Goal: Transaction & Acquisition: Purchase product/service

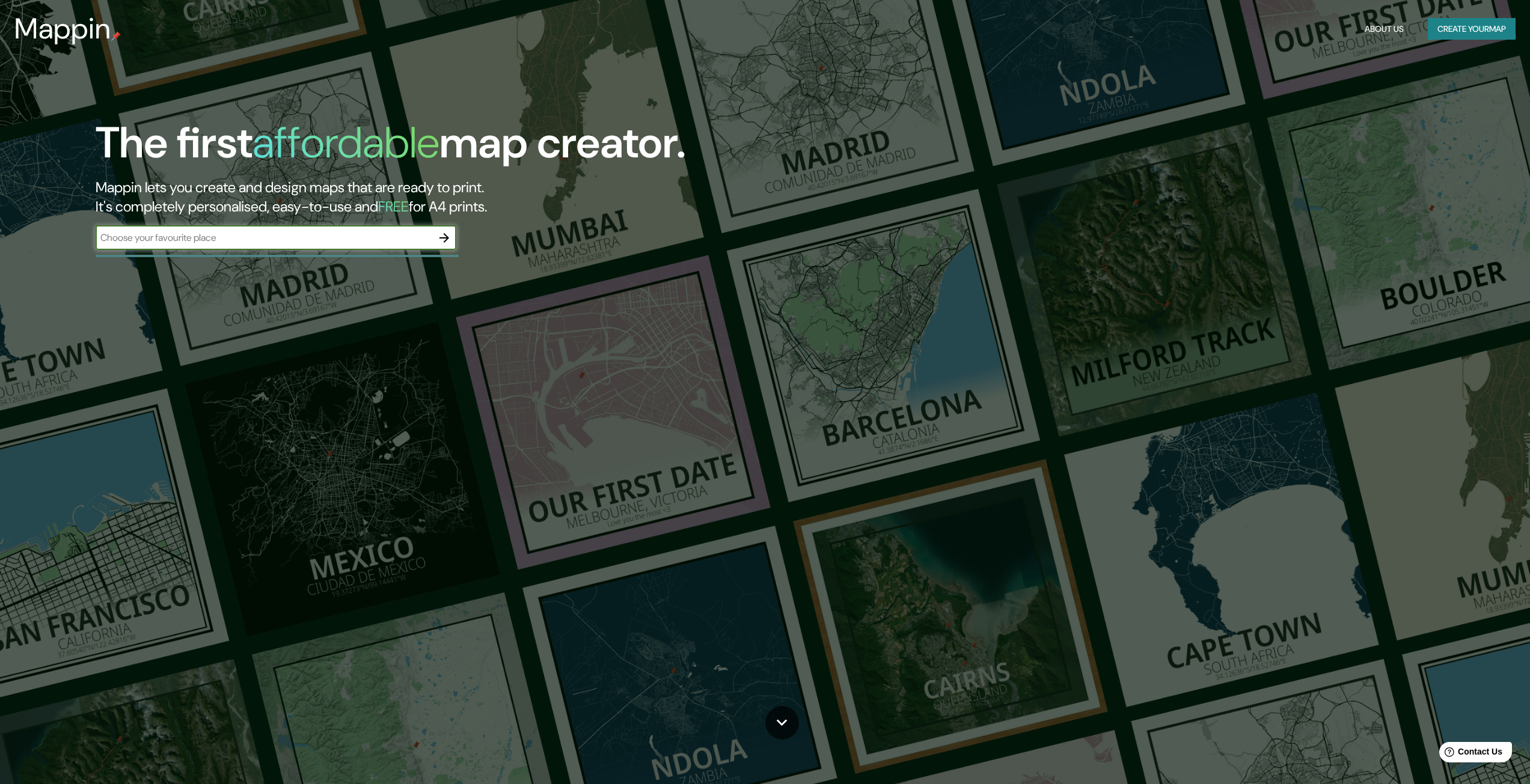
click at [178, 234] on input "text" at bounding box center [264, 237] width 337 height 14
click at [413, 241] on input "text" at bounding box center [264, 237] width 337 height 14
type input "providencia"
click at [447, 242] on icon "button" at bounding box center [444, 238] width 14 height 14
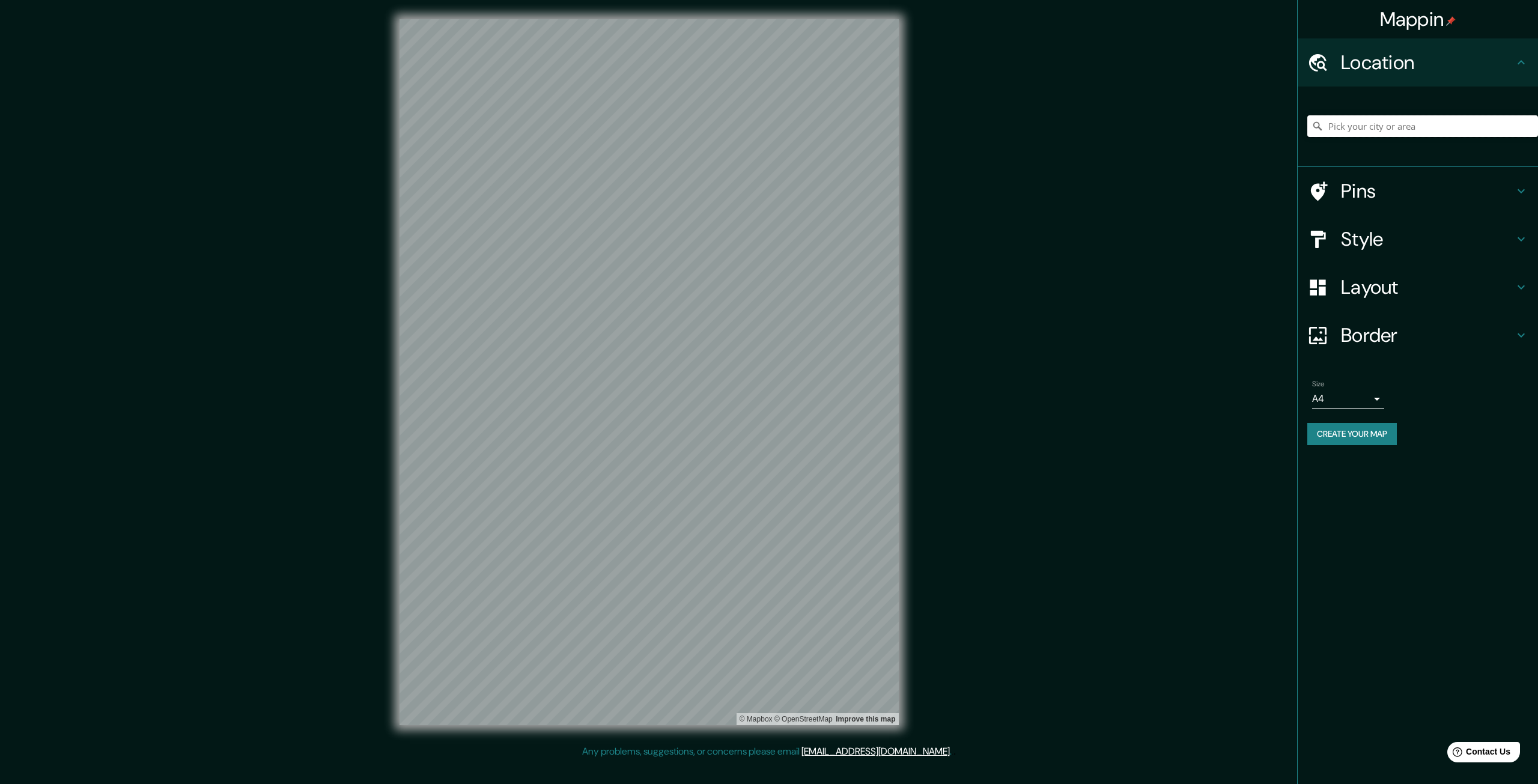
click at [1438, 117] on input "Pick your city or area" at bounding box center [1423, 126] width 231 height 22
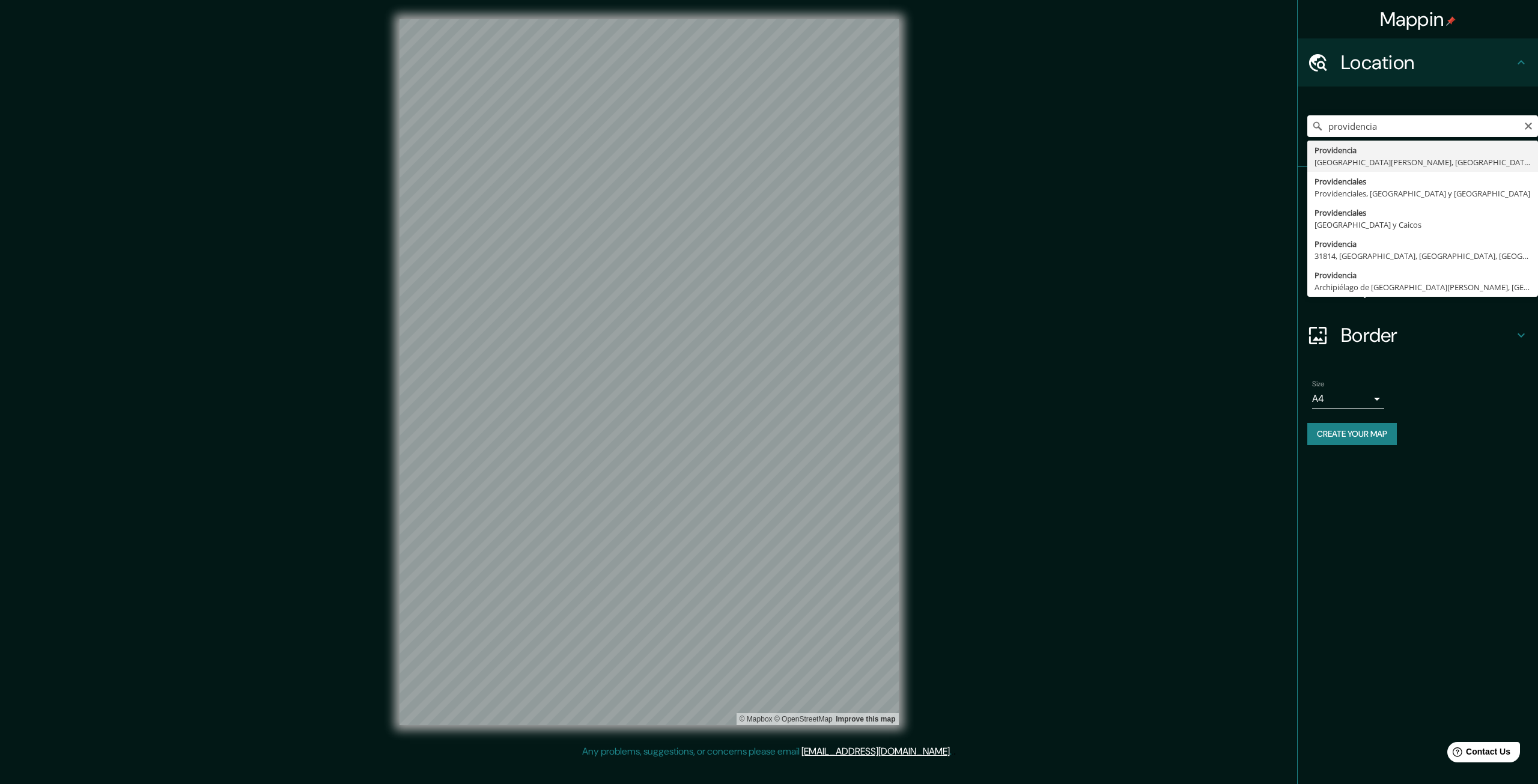
type input "Providencia, [GEOGRAPHIC_DATA][PERSON_NAME], [GEOGRAPHIC_DATA]"
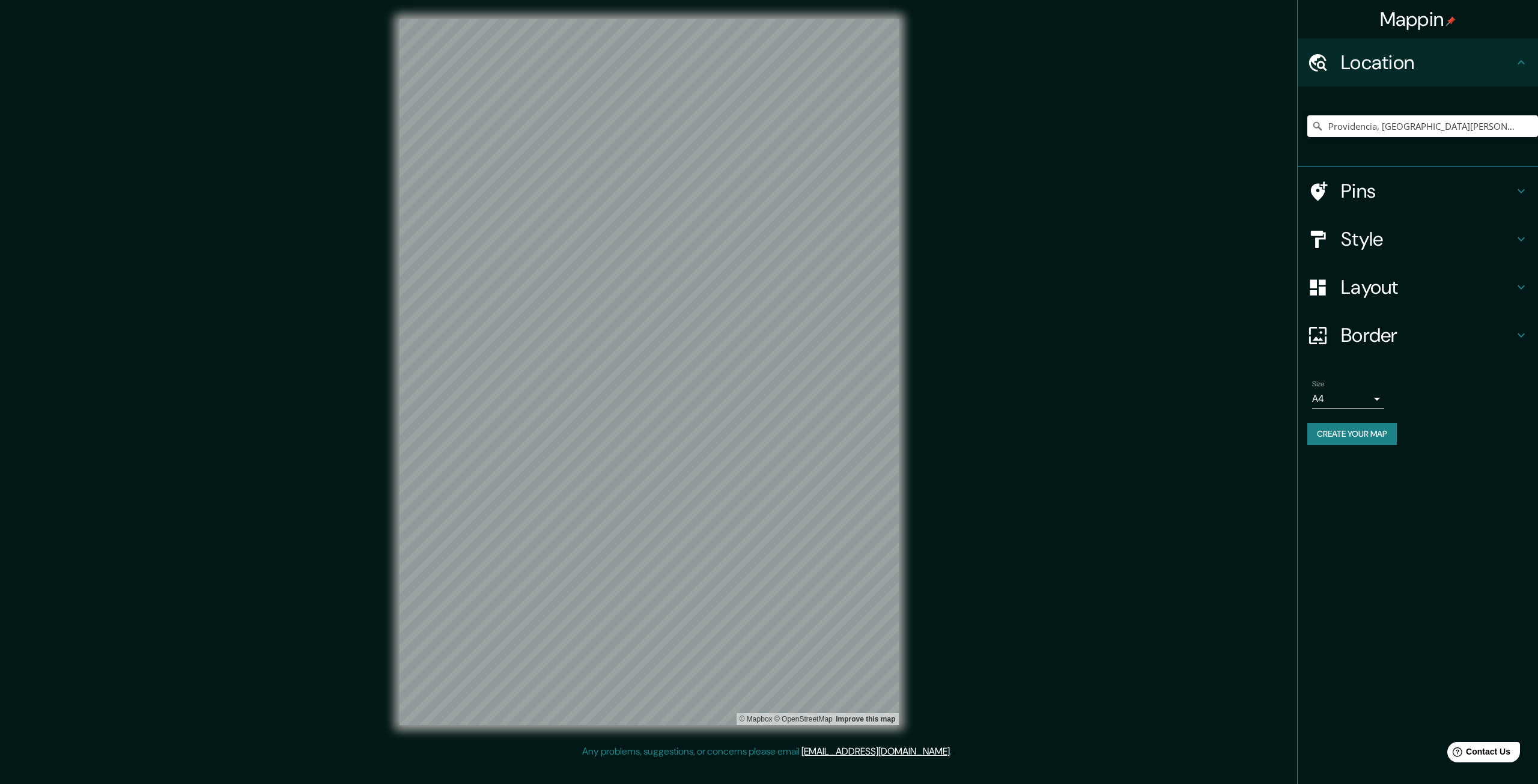
click at [1515, 195] on icon at bounding box center [1522, 191] width 14 height 14
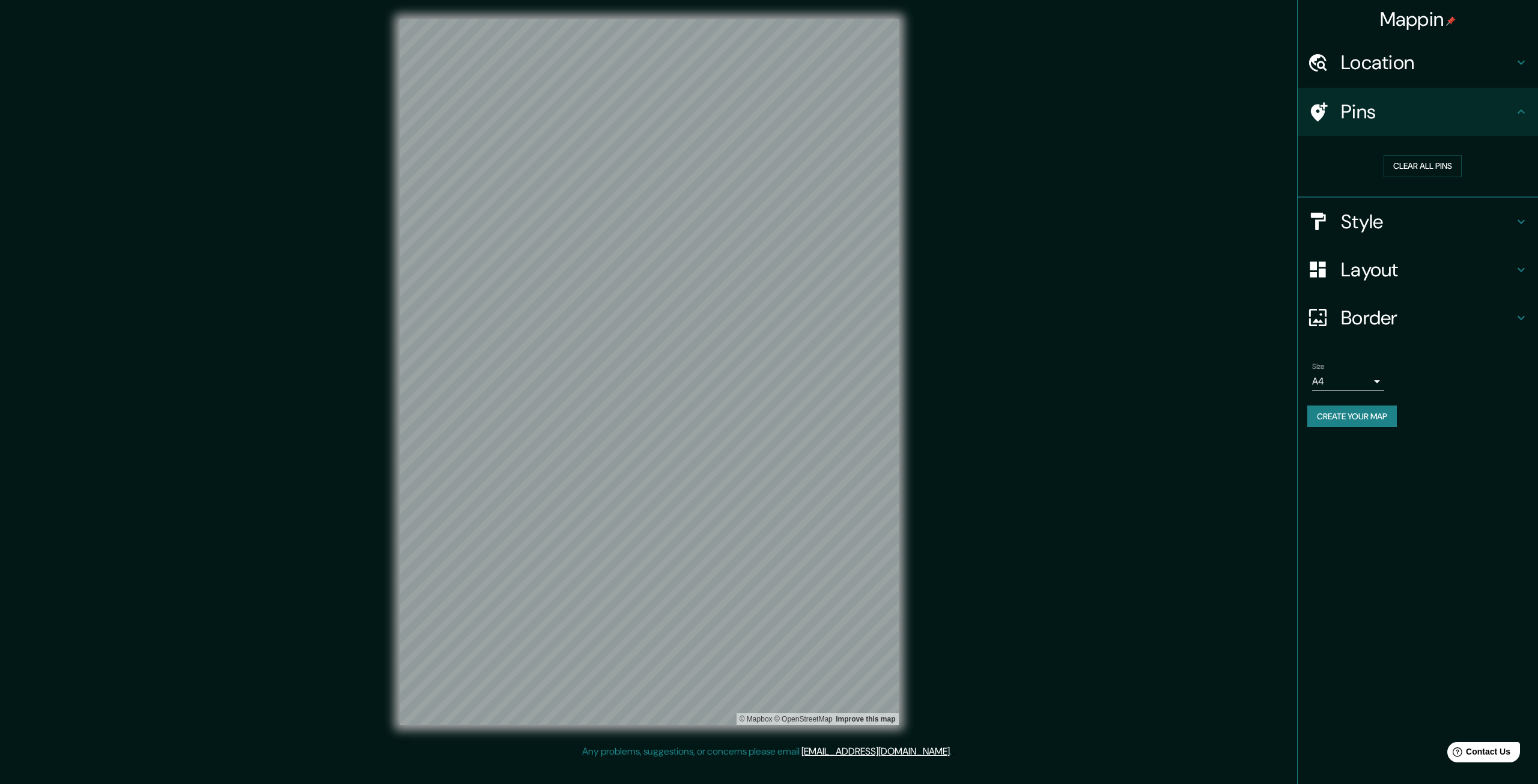
click at [1518, 114] on icon at bounding box center [1522, 111] width 14 height 14
click at [1517, 215] on icon at bounding box center [1522, 222] width 14 height 14
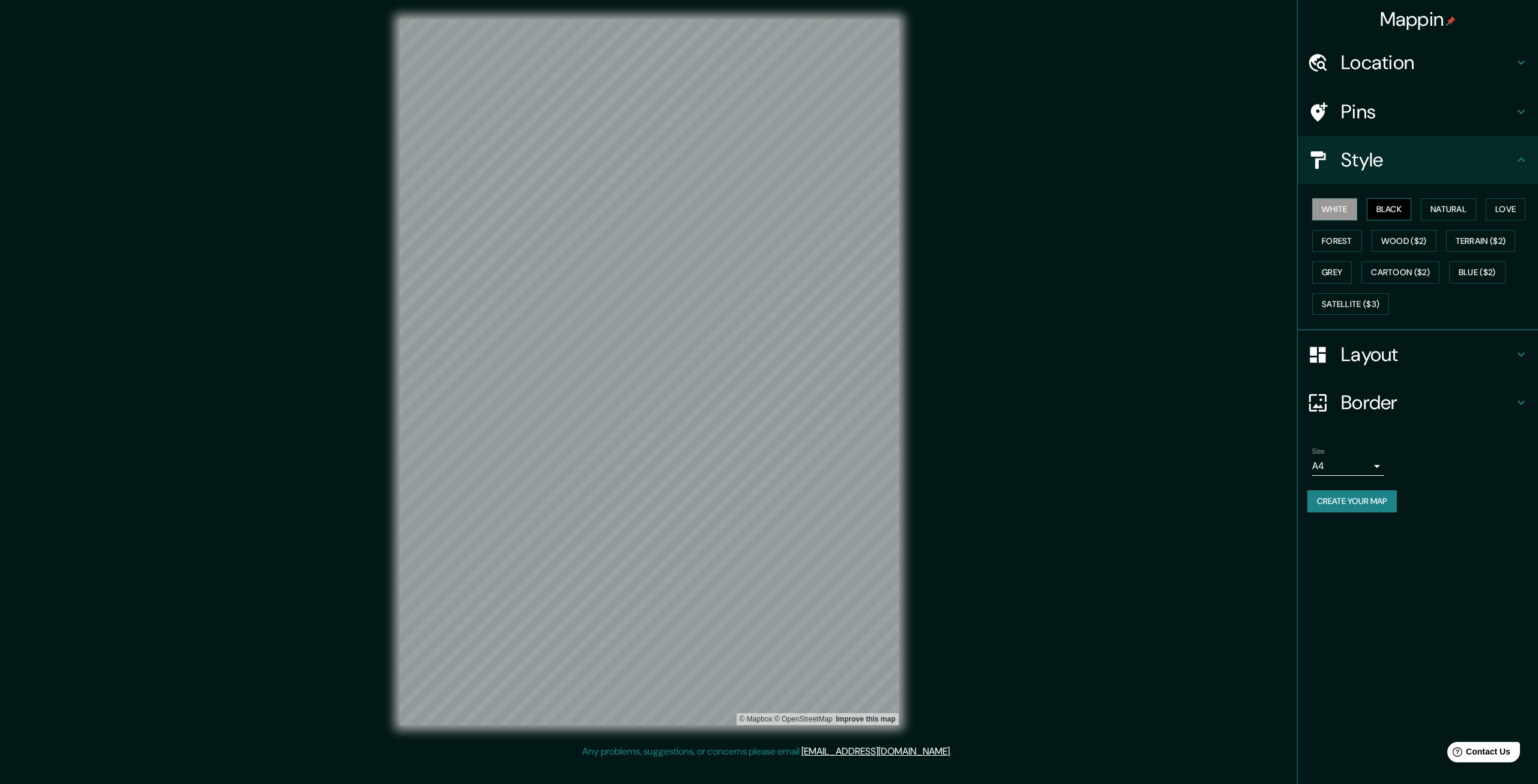
click at [1403, 210] on button "Black" at bounding box center [1389, 209] width 45 height 23
click at [1455, 210] on button "Natural" at bounding box center [1448, 209] width 55 height 23
click at [1496, 215] on button "Love" at bounding box center [1506, 209] width 40 height 23
click at [1342, 247] on button "Forest" at bounding box center [1337, 241] width 50 height 23
click at [1385, 246] on button "Wood ($2)" at bounding box center [1405, 241] width 65 height 23
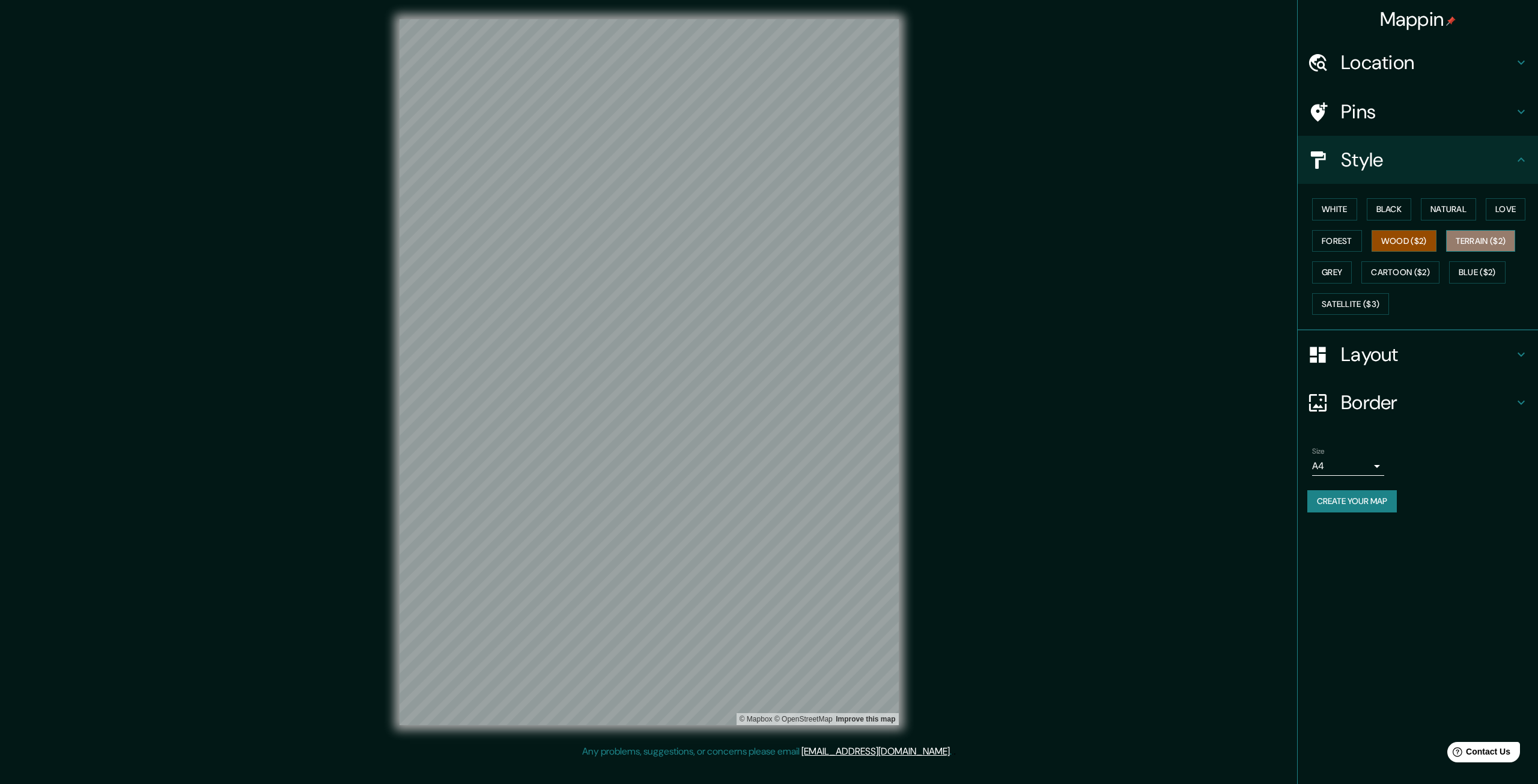
click at [1479, 249] on button "Terrain ($2)" at bounding box center [1481, 241] width 70 height 23
click at [1335, 277] on button "Grey" at bounding box center [1332, 272] width 40 height 23
click at [1408, 278] on button "Cartoon ($2)" at bounding box center [1400, 272] width 78 height 23
click at [1472, 276] on button "Blue ($2)" at bounding box center [1477, 272] width 56 height 23
click at [1360, 291] on div "White Black Natural Love Forest Wood ($2) Terrain ($2) Grey Cartoon ($2) Blue (…" at bounding box center [1423, 256] width 231 height 126
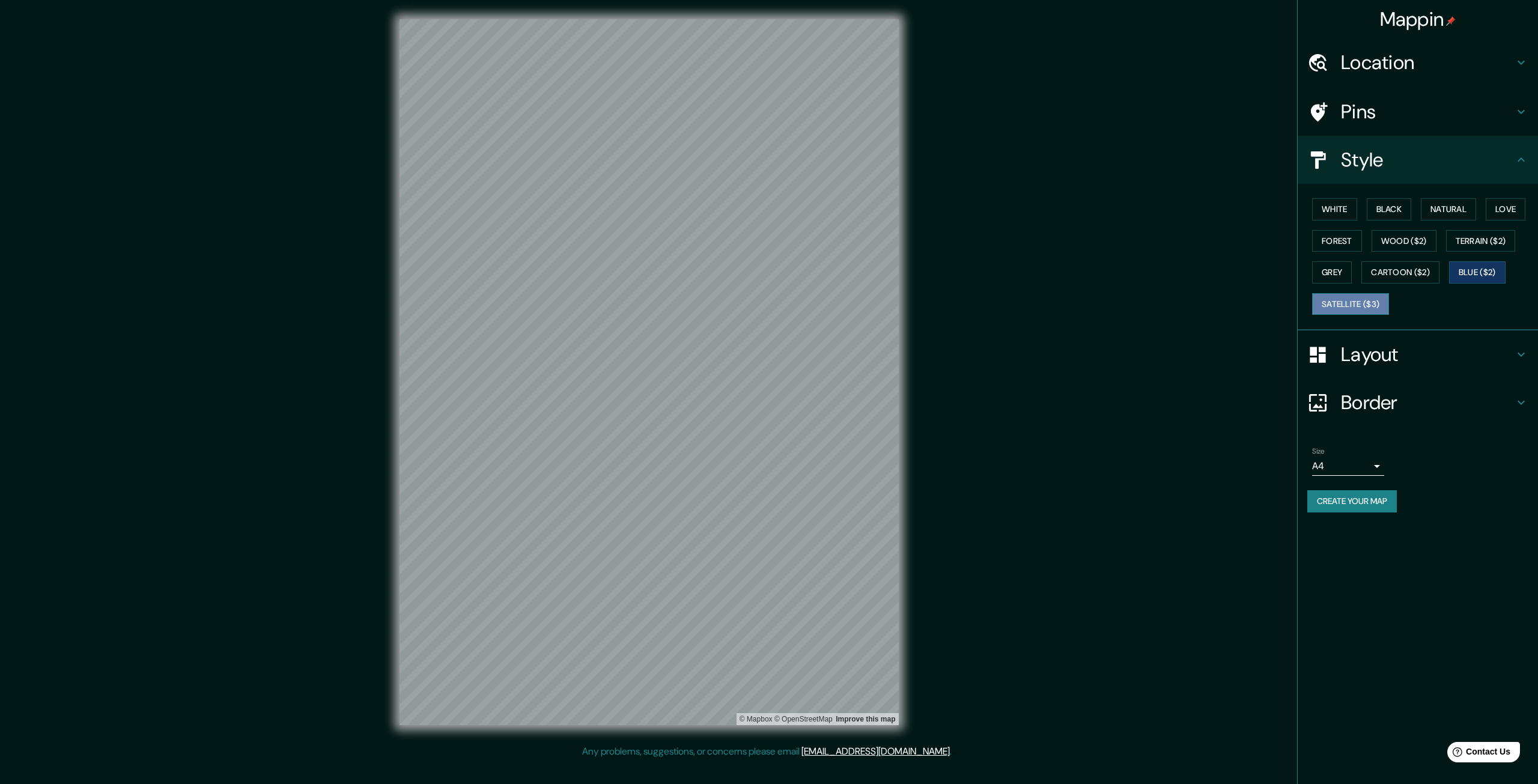
click at [1352, 297] on button "Satellite ($3)" at bounding box center [1351, 304] width 77 height 23
click at [1376, 274] on button "Cartoon ($2)" at bounding box center [1400, 272] width 78 height 23
click at [1403, 240] on button "Wood ($2)" at bounding box center [1405, 241] width 65 height 23
click at [1328, 238] on button "Forest" at bounding box center [1337, 241] width 50 height 23
click at [1518, 208] on button "Love" at bounding box center [1506, 209] width 40 height 23
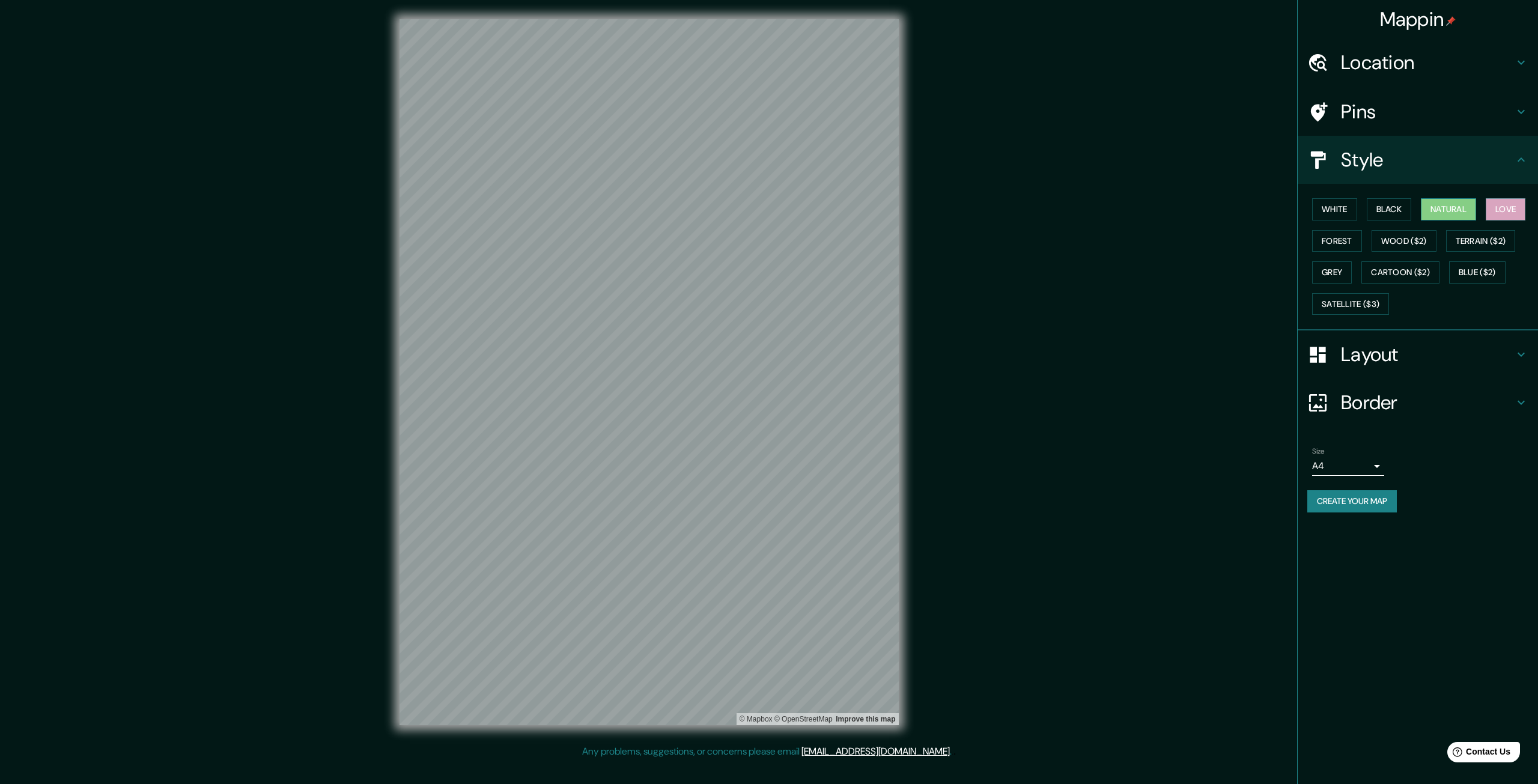
click at [1463, 208] on button "Natural" at bounding box center [1448, 209] width 55 height 23
click at [1399, 208] on button "Black" at bounding box center [1389, 209] width 45 height 23
click at [1342, 205] on button "White" at bounding box center [1335, 209] width 45 height 23
click at [1398, 200] on button "Black" at bounding box center [1389, 209] width 45 height 23
click at [1424, 206] on button "Natural" at bounding box center [1448, 209] width 55 height 23
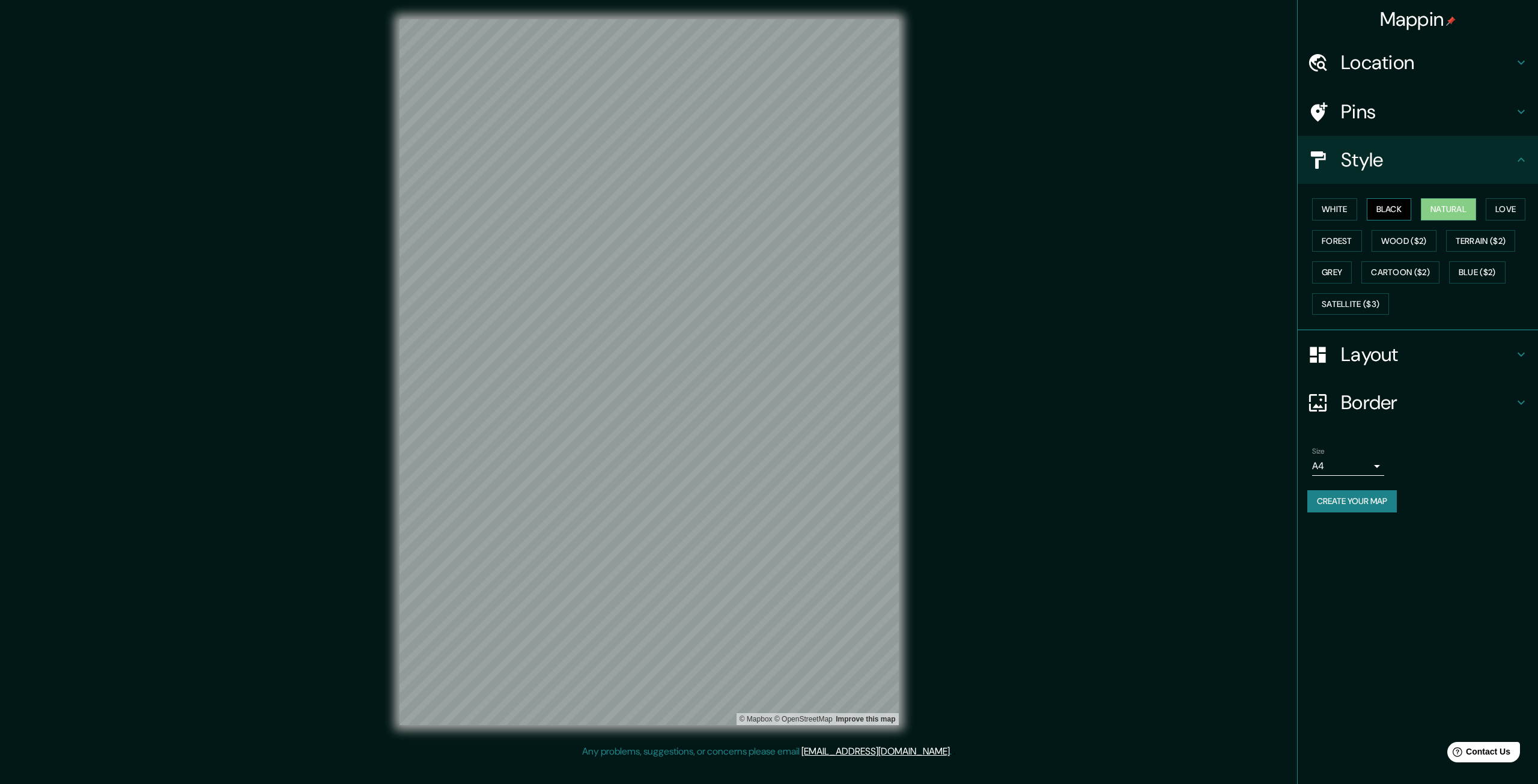
click at [1398, 206] on button "Black" at bounding box center [1389, 209] width 45 height 23
click at [1433, 206] on button "Natural" at bounding box center [1448, 209] width 55 height 23
click at [1394, 242] on button "Wood ($2)" at bounding box center [1405, 241] width 65 height 23
click at [1439, 214] on button "Natural" at bounding box center [1448, 209] width 55 height 23
click at [1520, 350] on icon at bounding box center [1522, 354] width 14 height 14
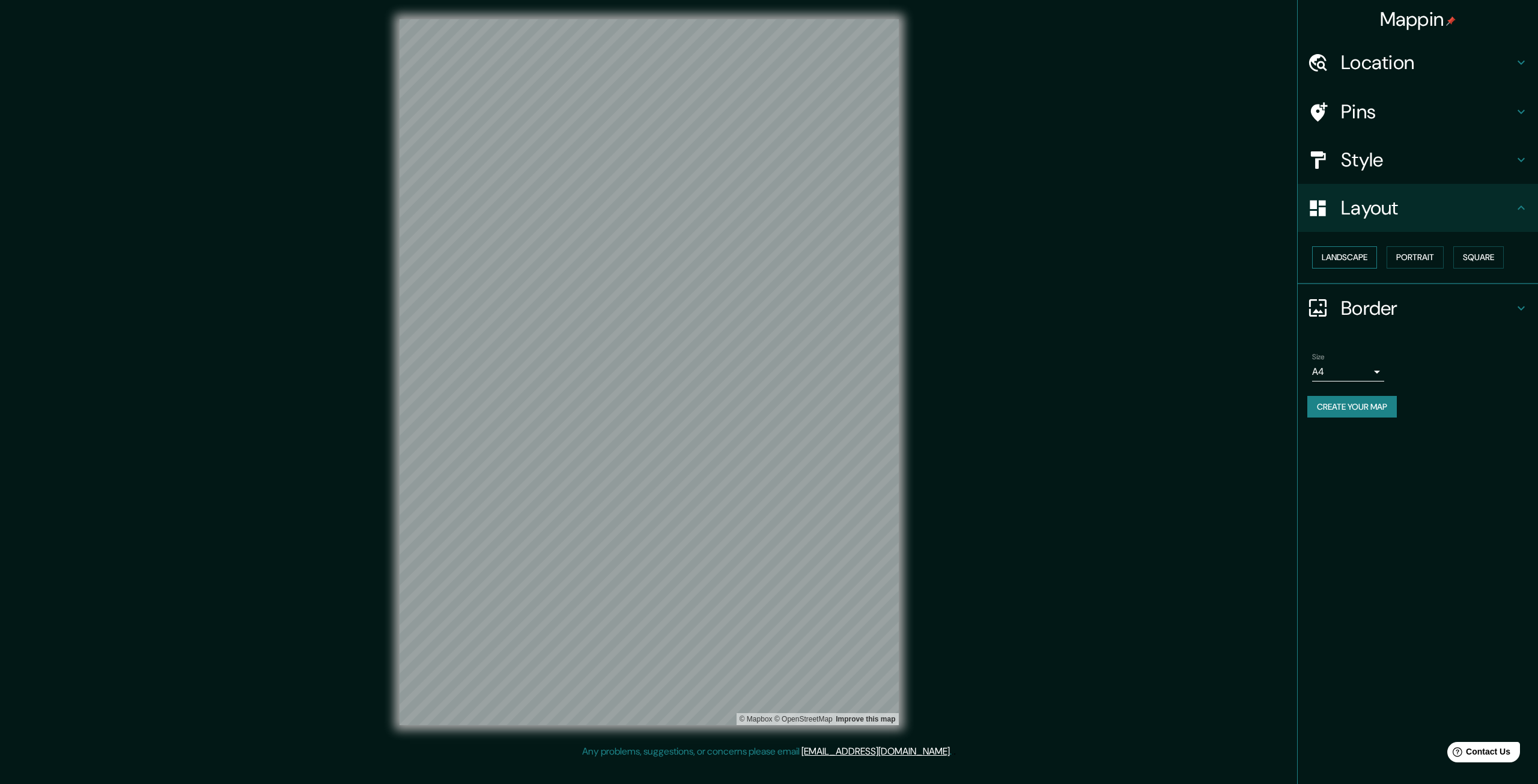
click at [1361, 259] on button "Landscape" at bounding box center [1345, 257] width 65 height 23
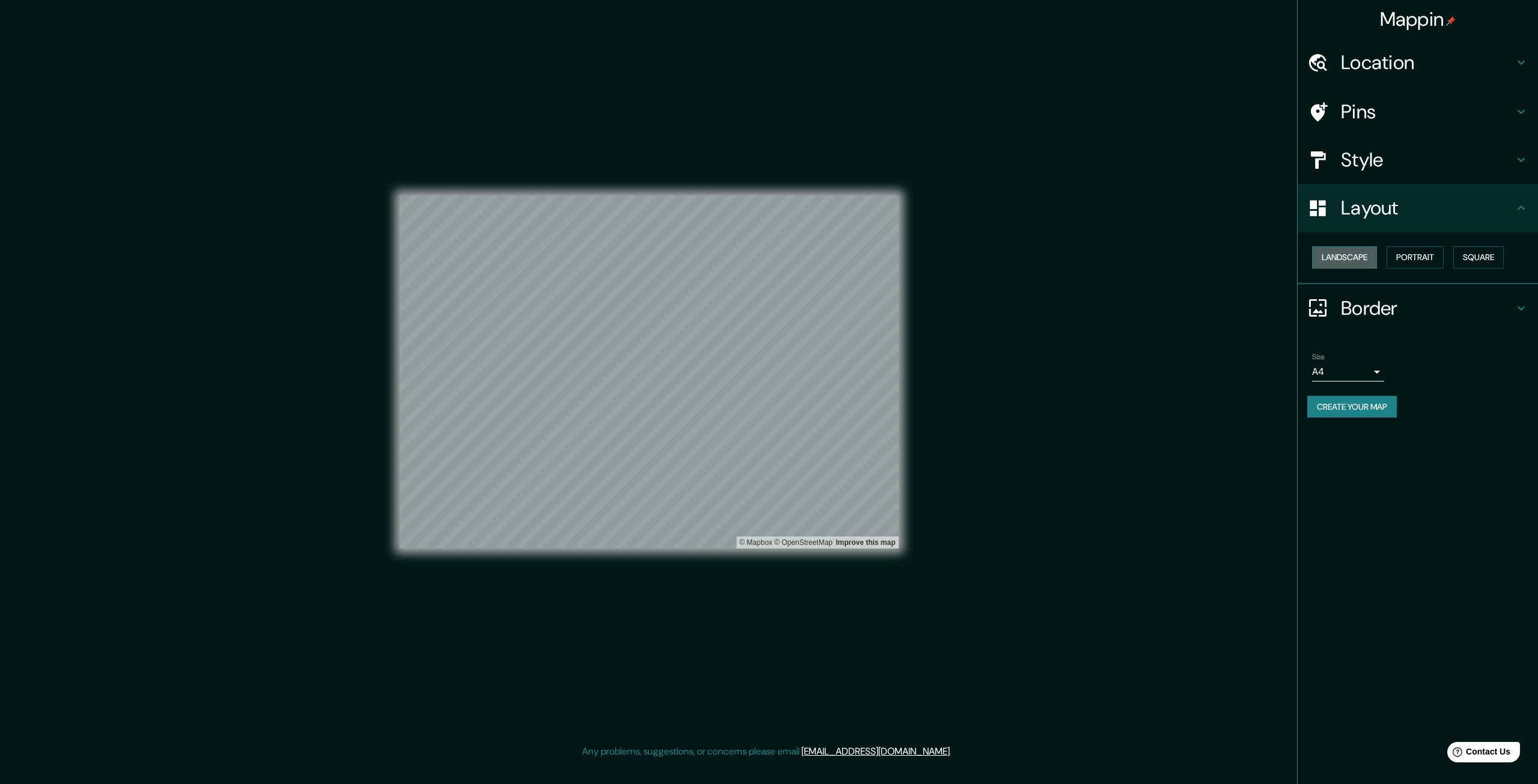
click at [1361, 259] on button "Landscape" at bounding box center [1345, 257] width 65 height 23
click at [1424, 253] on button "Portrait" at bounding box center [1415, 257] width 57 height 23
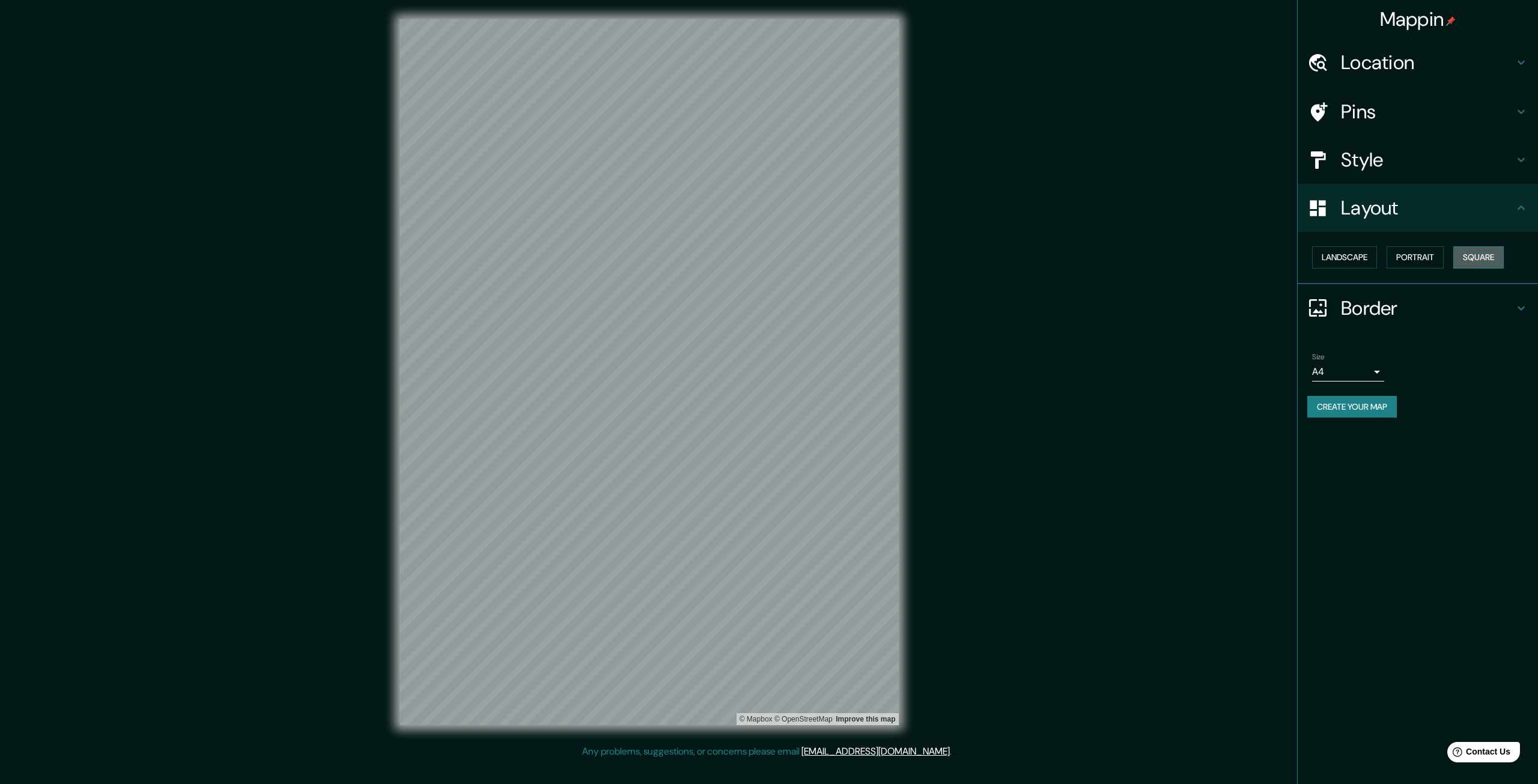
click at [1480, 253] on button "Square" at bounding box center [1479, 257] width 51 height 23
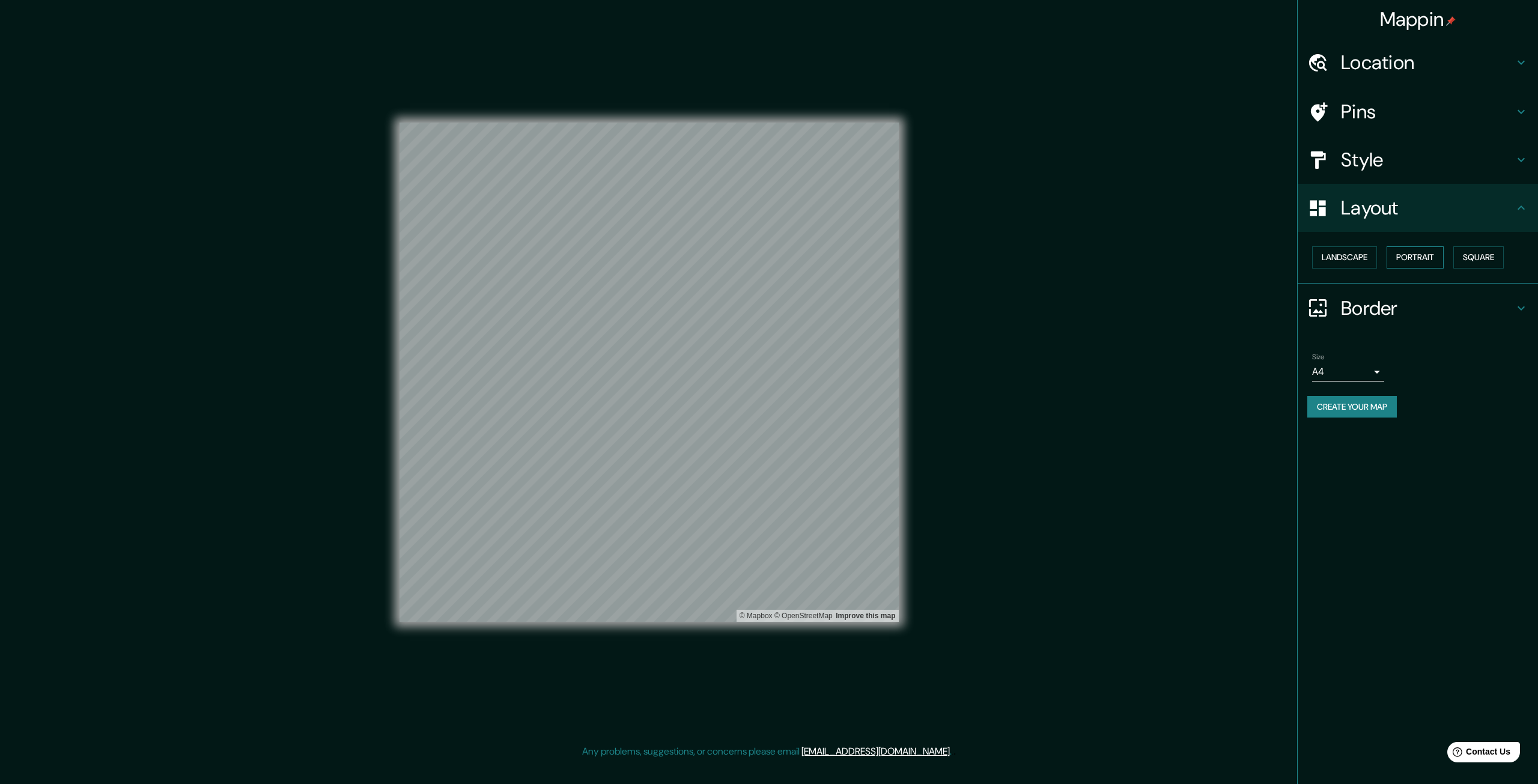
click at [1439, 253] on button "Portrait" at bounding box center [1415, 257] width 57 height 23
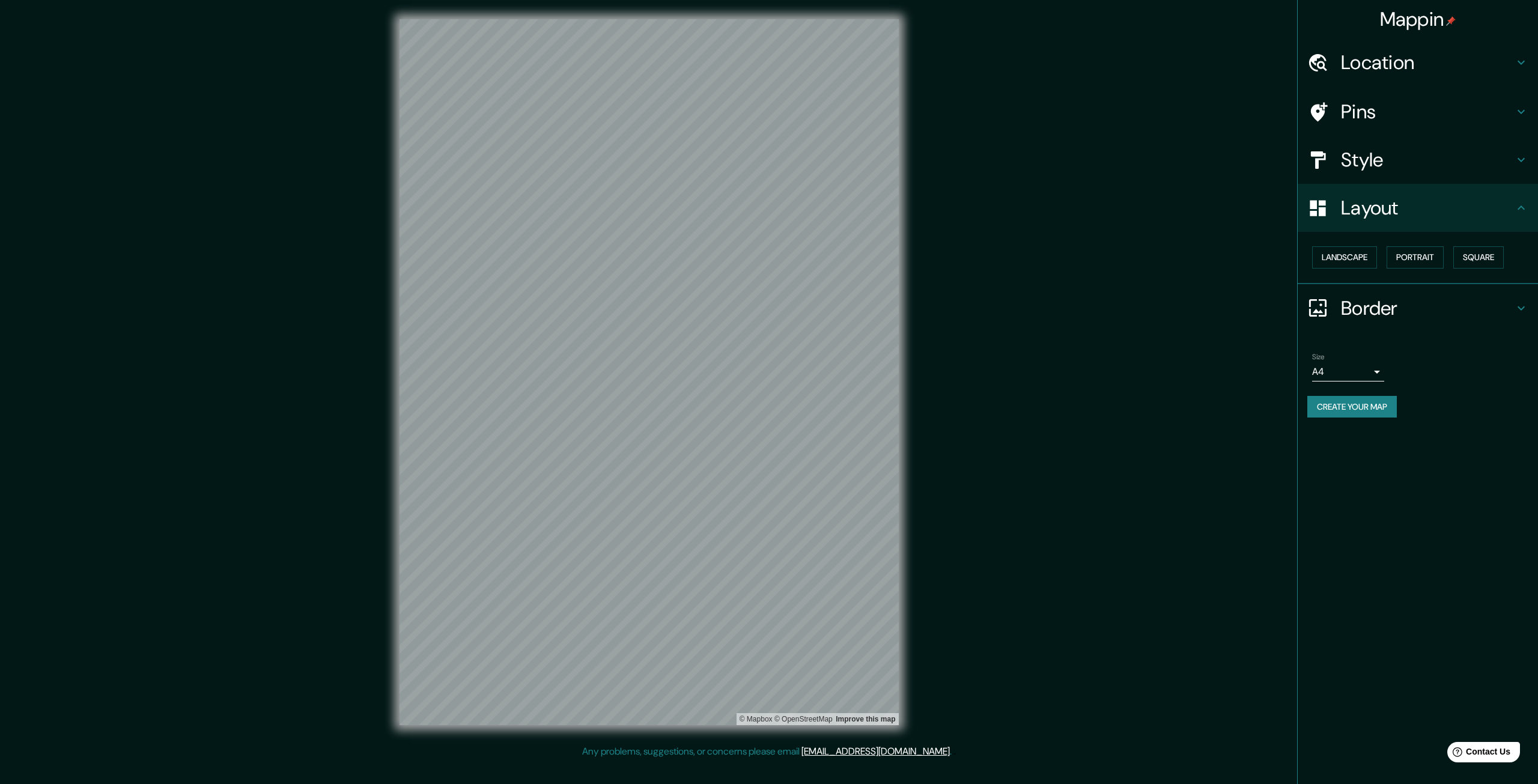
click at [1461, 304] on h4 "Border" at bounding box center [1427, 308] width 173 height 24
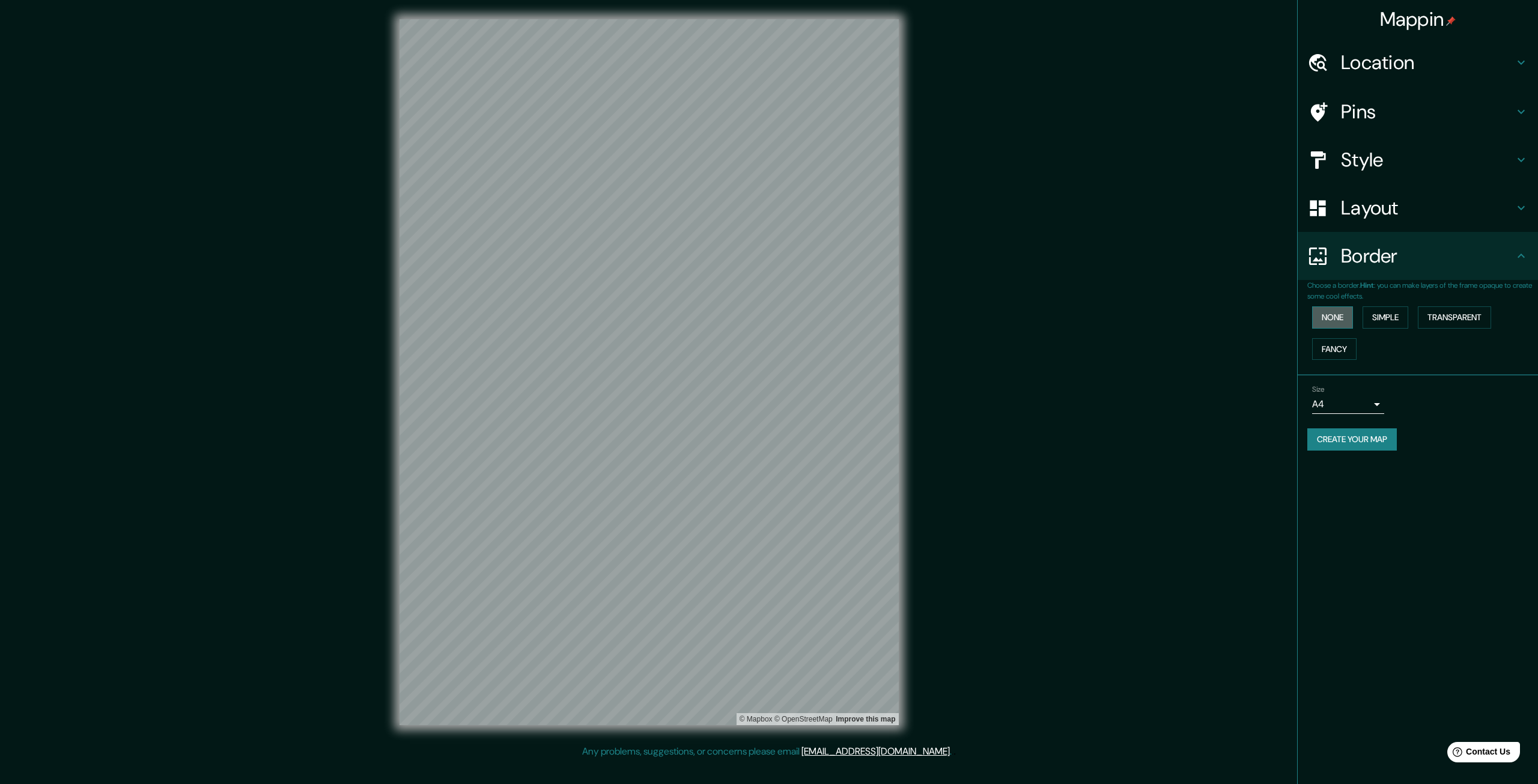
click at [1341, 316] on button "None" at bounding box center [1332, 317] width 41 height 23
click at [1381, 316] on button "Simple" at bounding box center [1386, 317] width 45 height 23
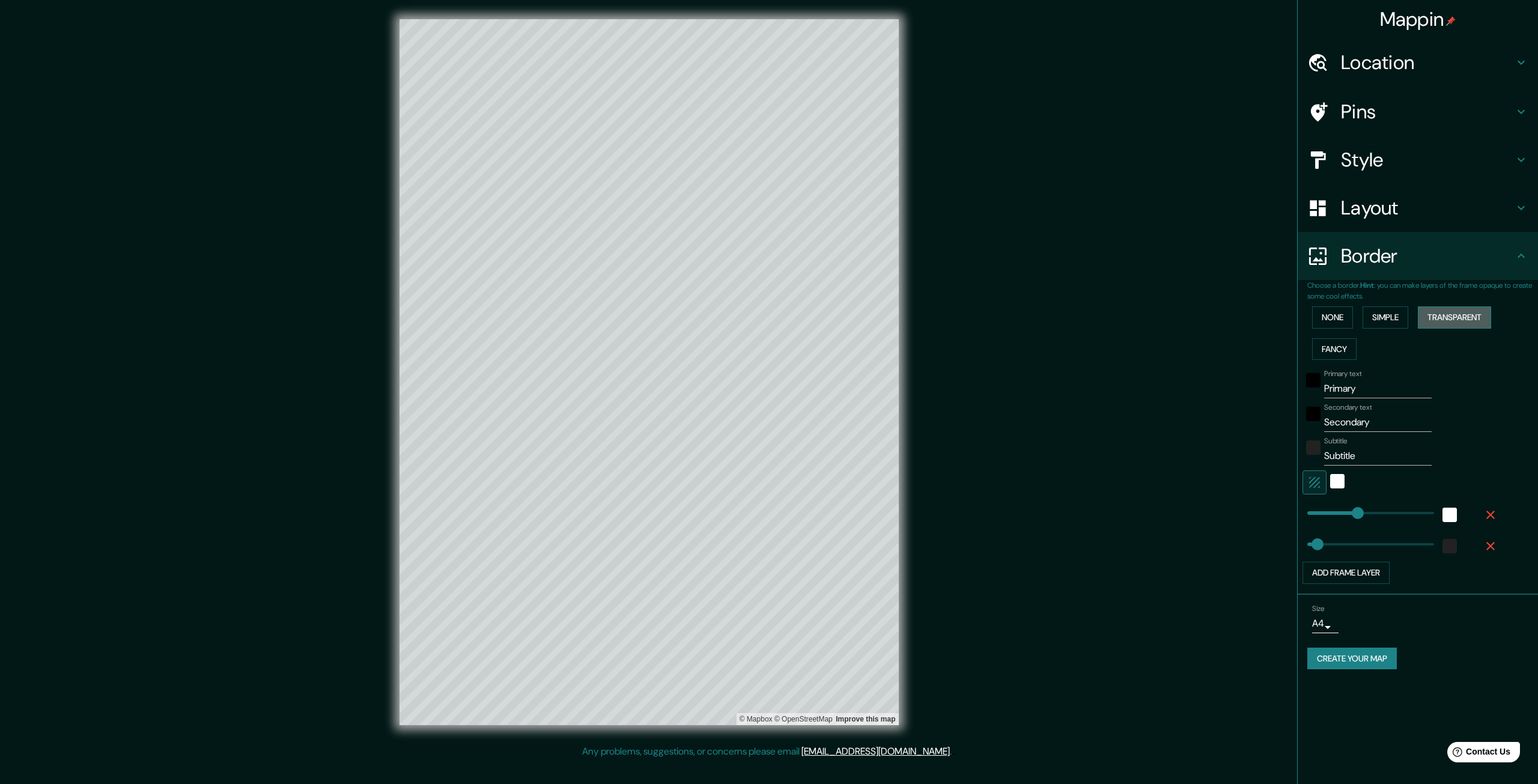
click at [1453, 320] on button "Transparent" at bounding box center [1455, 317] width 73 height 23
click at [1334, 342] on button "Fancy" at bounding box center [1334, 349] width 44 height 23
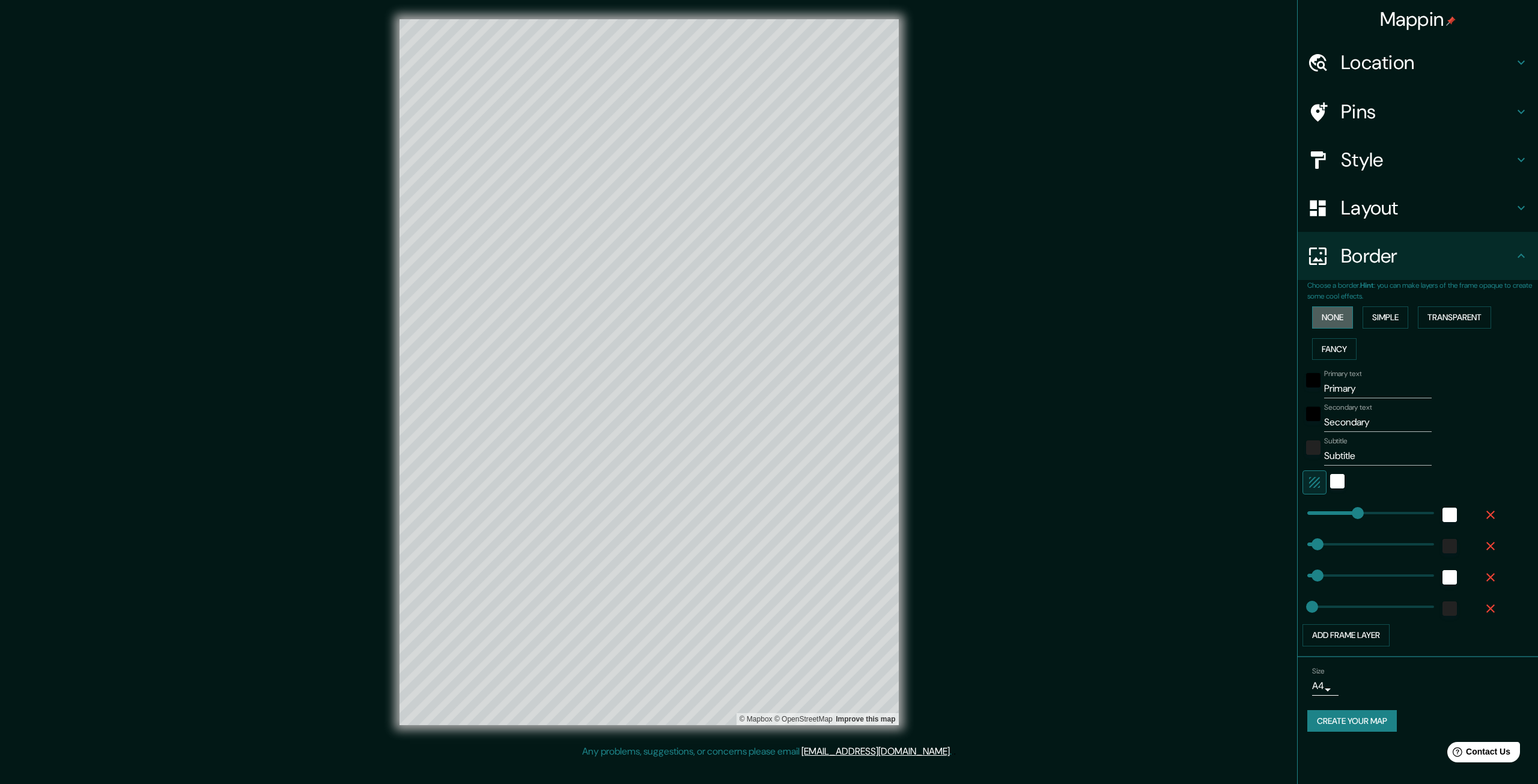
click at [1334, 316] on button "None" at bounding box center [1332, 317] width 41 height 23
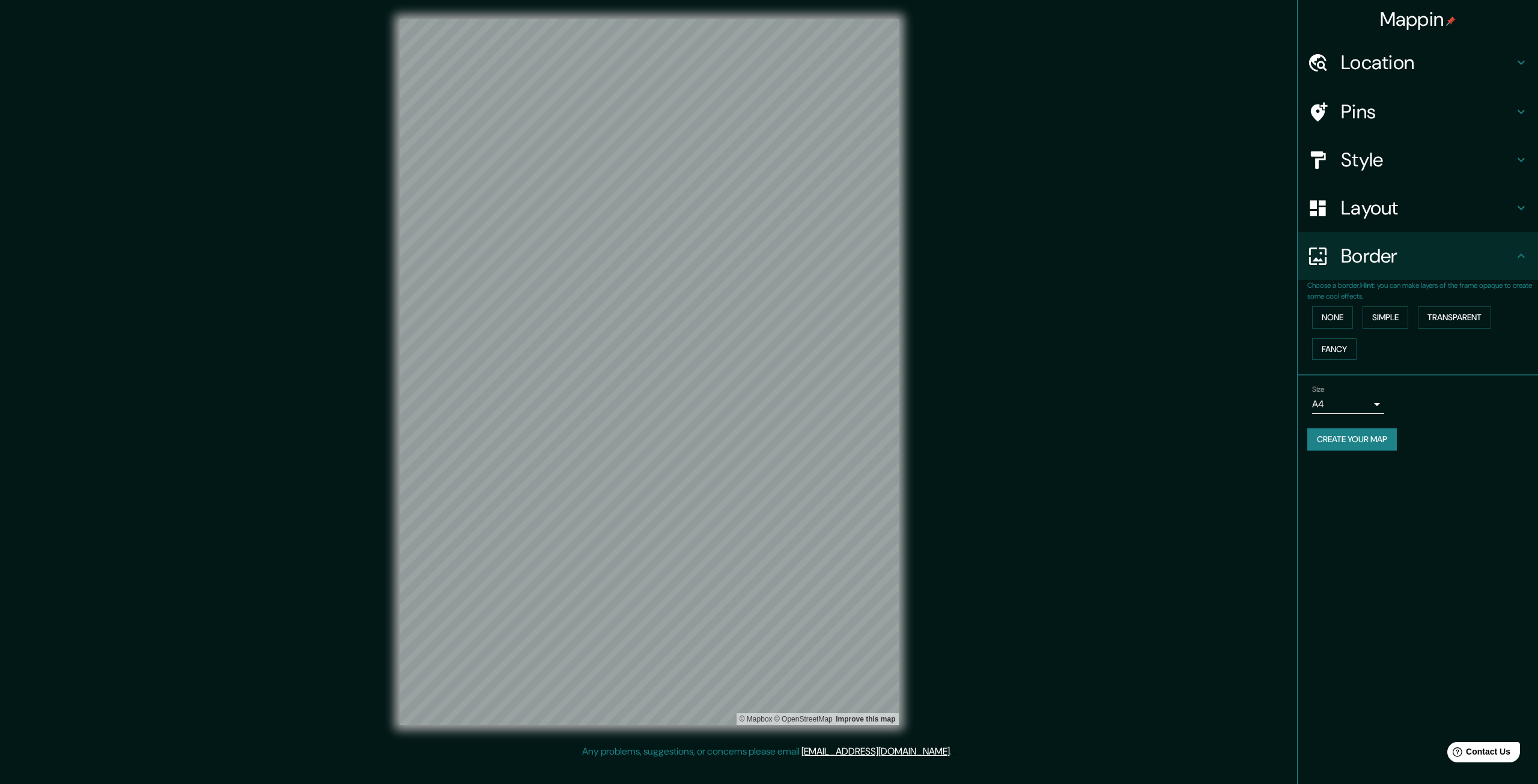
click at [1369, 397] on body "Mappin Location Providencia, [GEOGRAPHIC_DATA][PERSON_NAME], [GEOGRAPHIC_DATA] …" at bounding box center [769, 392] width 1538 height 784
click at [1359, 447] on li "A3" at bounding box center [1349, 451] width 72 height 22
click at [1360, 409] on body "Mappin Location Providencia, [GEOGRAPHIC_DATA][PERSON_NAME], [GEOGRAPHIC_DATA] …" at bounding box center [769, 392] width 1538 height 784
click at [1354, 436] on li "A4" at bounding box center [1349, 429] width 72 height 22
click at [1360, 397] on body "Mappin Location Providencia, [GEOGRAPHIC_DATA][PERSON_NAME], [GEOGRAPHIC_DATA] …" at bounding box center [769, 392] width 1538 height 784
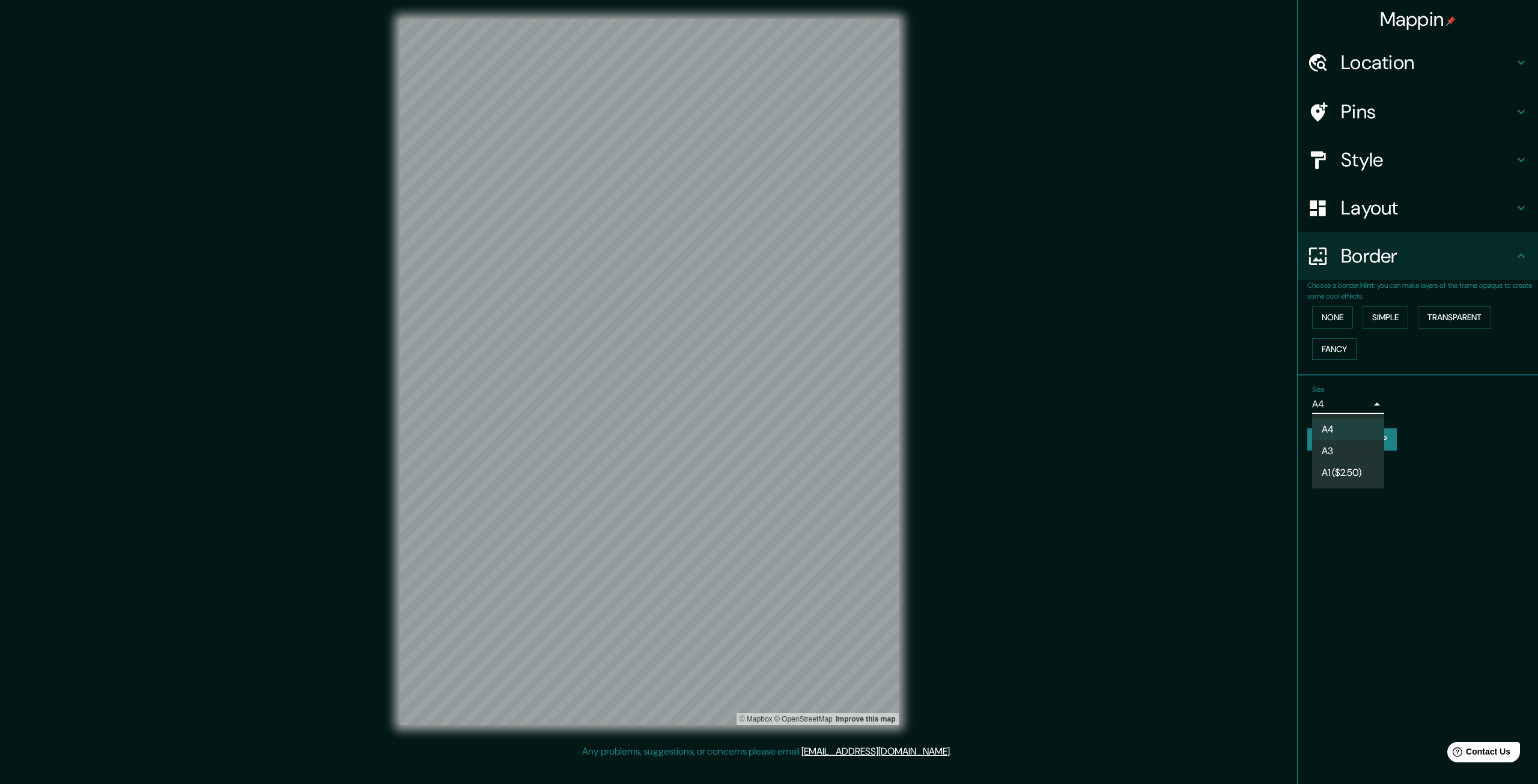
click at [1339, 451] on li "A3" at bounding box center [1349, 451] width 72 height 22
click at [1379, 413] on body "Mappin Location Providencia, [GEOGRAPHIC_DATA][PERSON_NAME], [GEOGRAPHIC_DATA] …" at bounding box center [769, 392] width 1538 height 784
click at [1341, 430] on li "A4" at bounding box center [1349, 429] width 72 height 22
type input "single"
click at [1391, 107] on h4 "Pins" at bounding box center [1427, 111] width 173 height 24
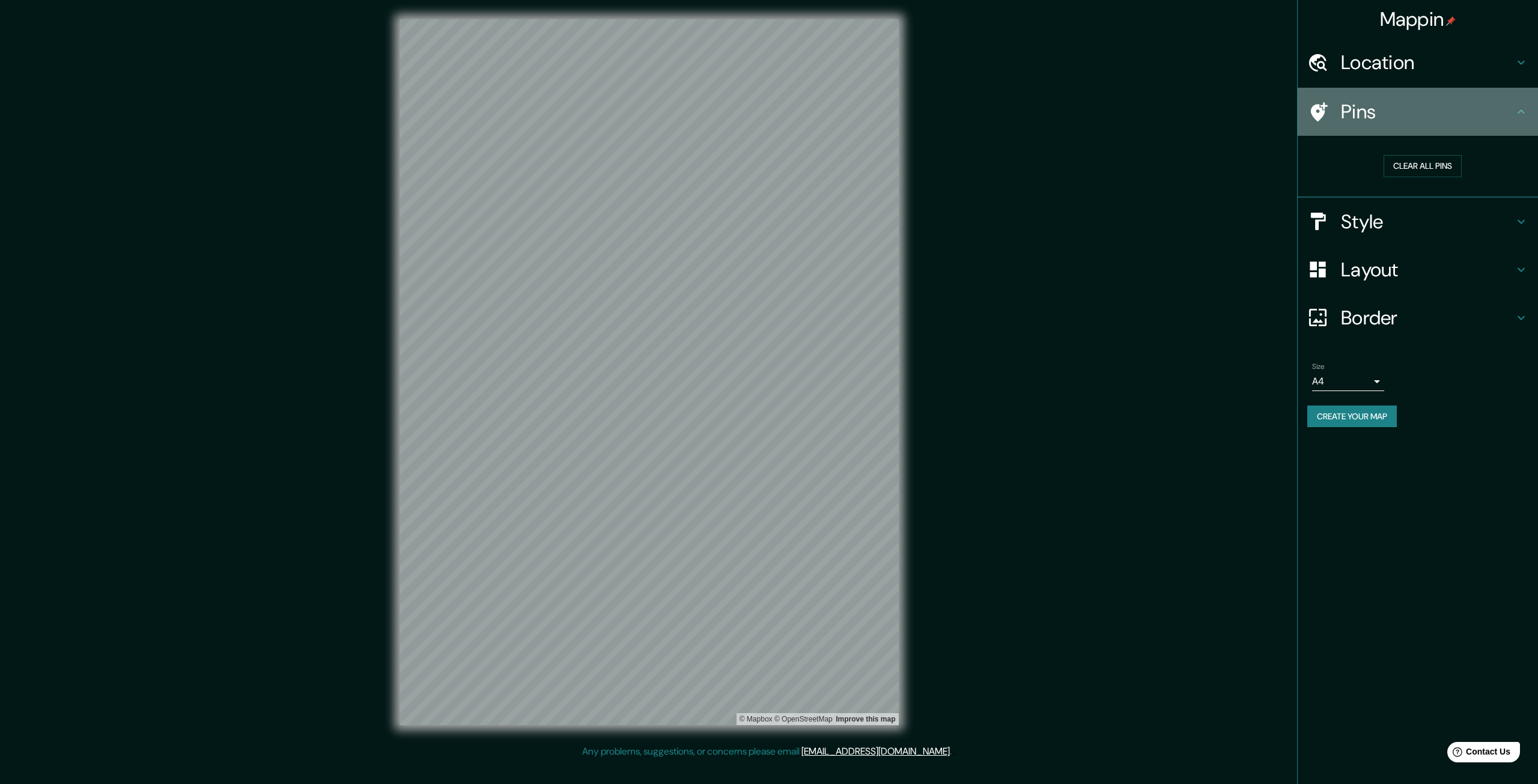
click at [1344, 121] on h4 "Pins" at bounding box center [1427, 111] width 173 height 24
click at [743, 320] on div at bounding box center [742, 320] width 10 height 10
click at [1392, 227] on h4 "Style" at bounding box center [1427, 222] width 173 height 24
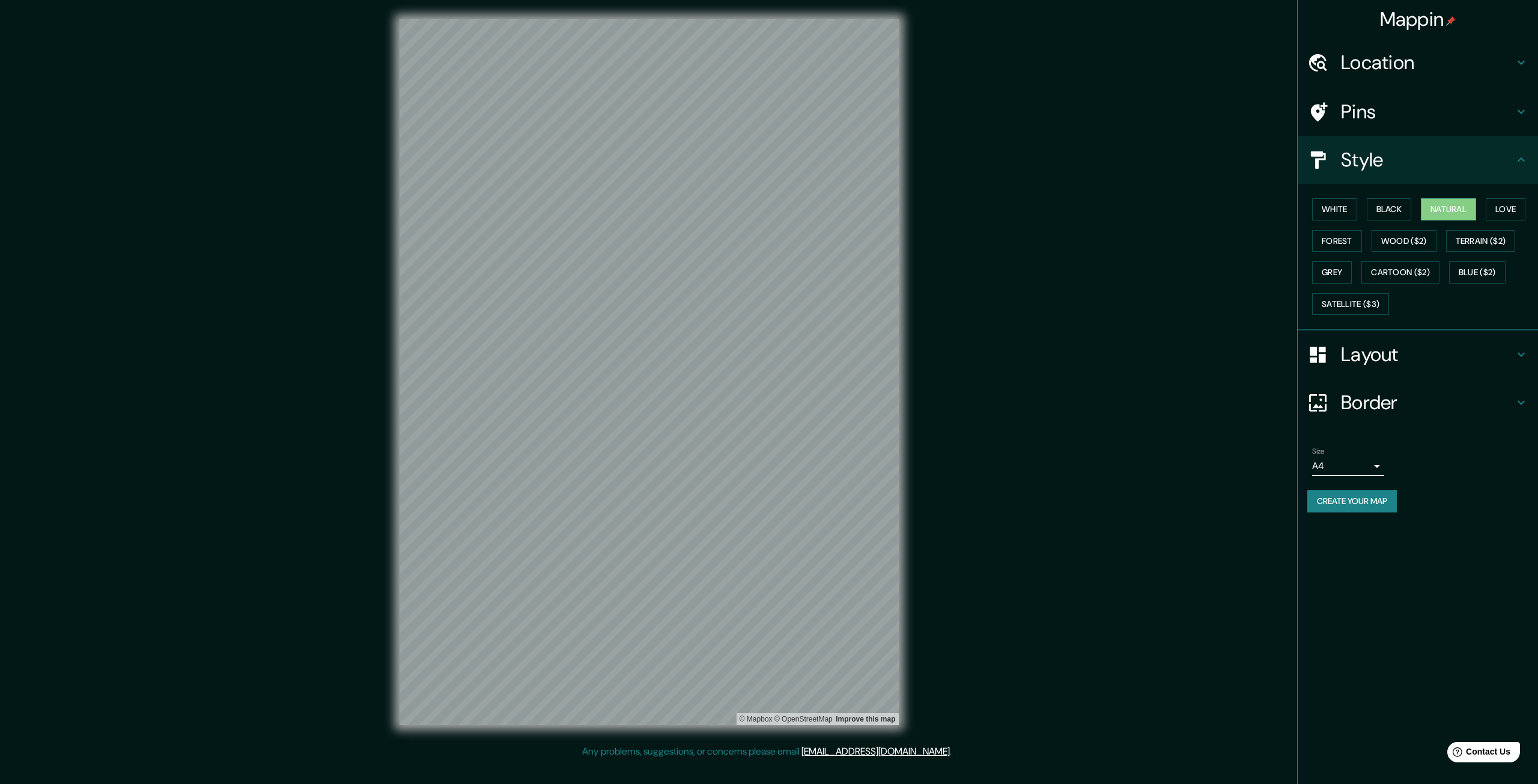
click at [1374, 495] on button "Create your map" at bounding box center [1352, 501] width 90 height 23
click at [1345, 508] on div "Create your map" at bounding box center [1418, 501] width 221 height 23
click at [1345, 502] on div "Create your map" at bounding box center [1418, 501] width 221 height 23
click at [1520, 161] on icon at bounding box center [1522, 160] width 14 height 14
click at [1517, 120] on div "Pins" at bounding box center [1418, 111] width 240 height 48
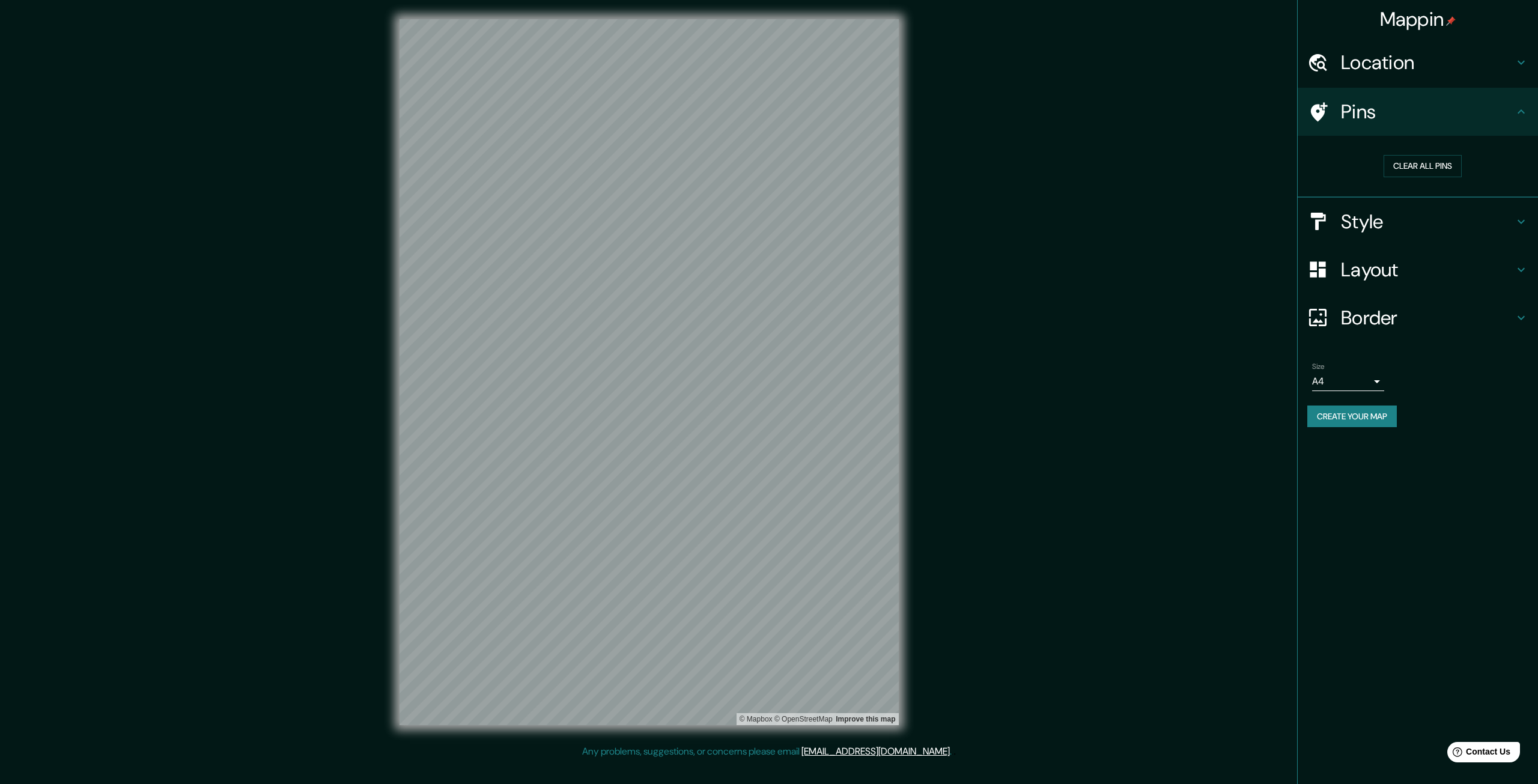
click at [1515, 74] on div "Location" at bounding box center [1418, 62] width 240 height 48
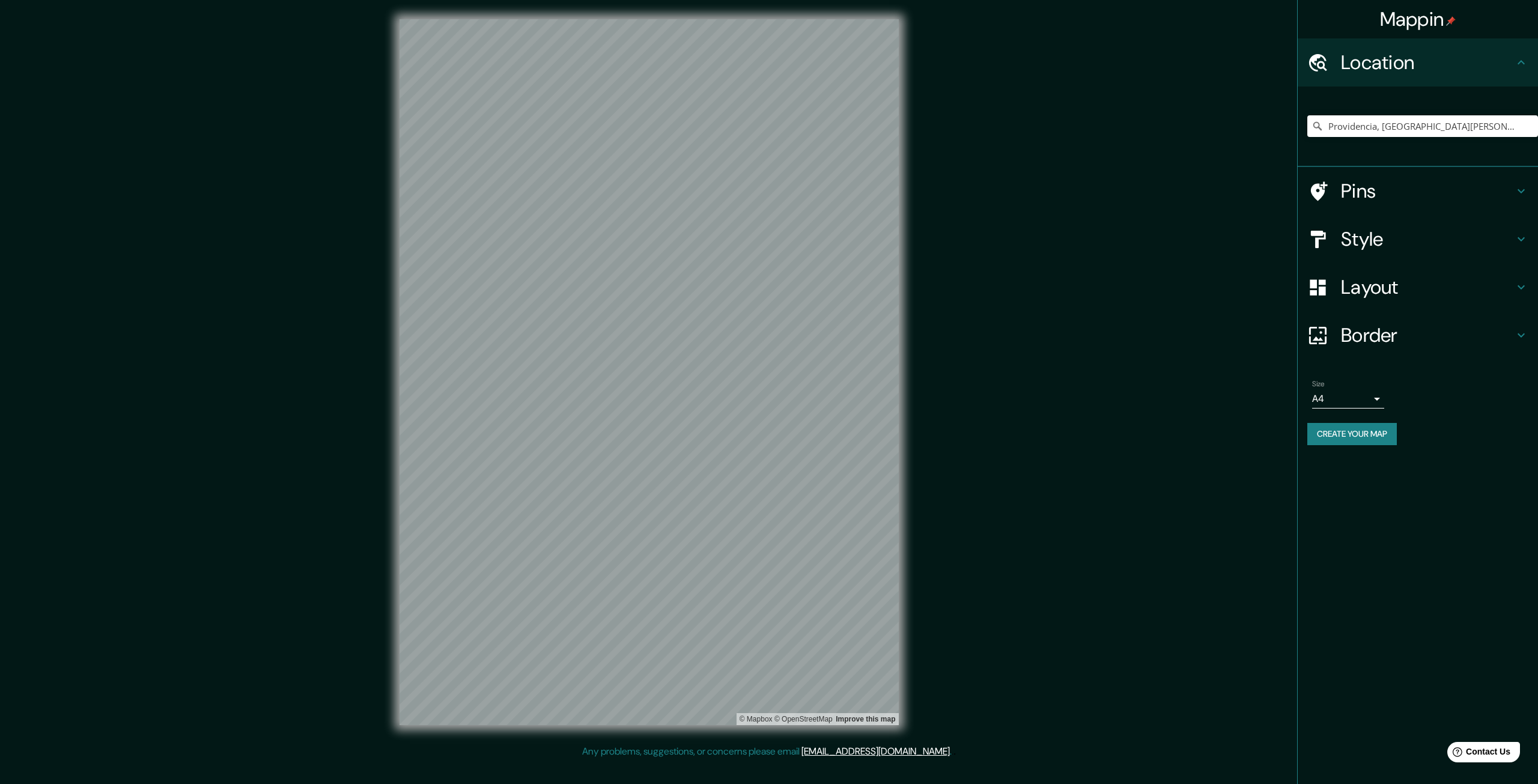
click at [1344, 434] on button "Create your map" at bounding box center [1352, 434] width 90 height 23
